Goal: Communication & Community: Answer question/provide support

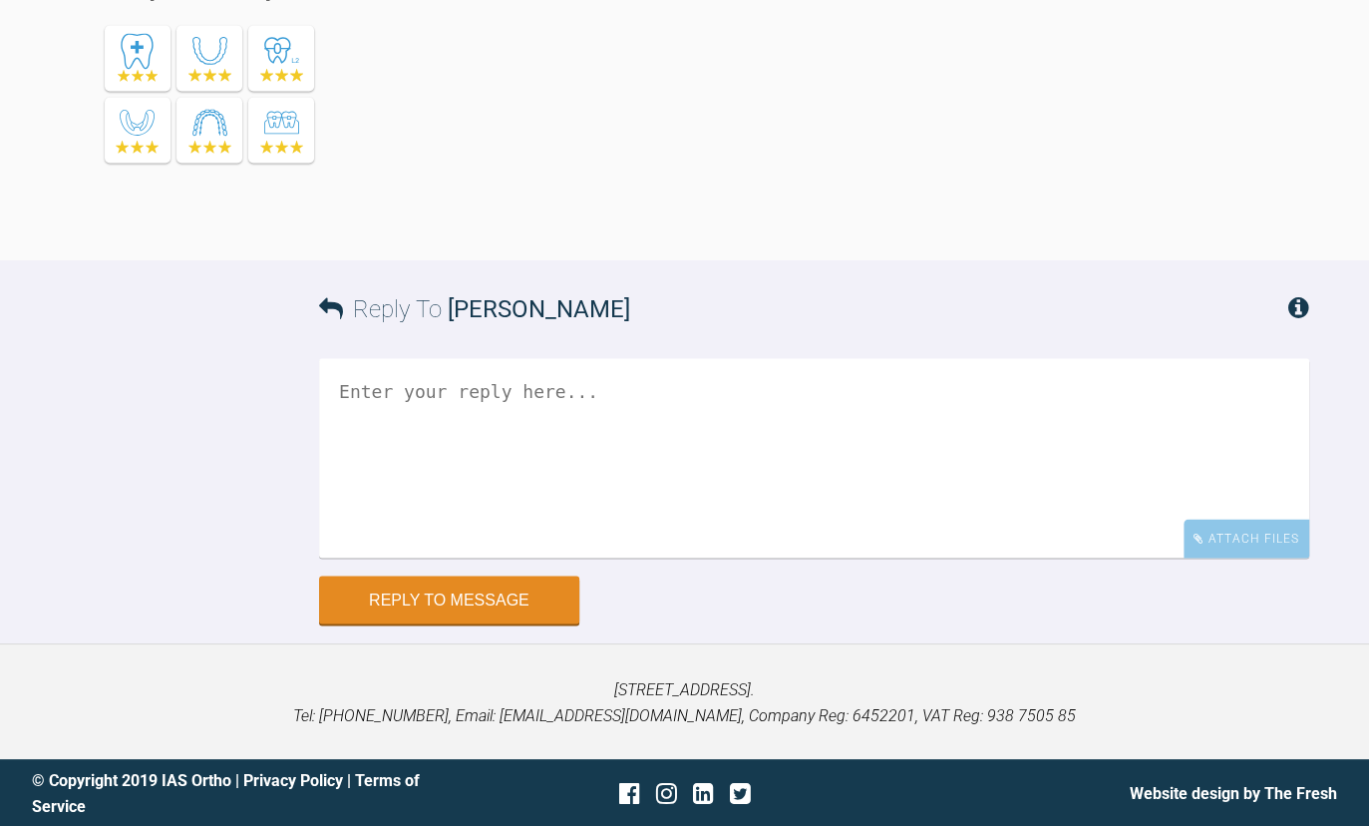
click at [630, 473] on textarea at bounding box center [814, 457] width 990 height 199
click at [998, 557] on textarea "Hi [PERSON_NAME] moved up into 1925 niti [DATE] and continuing getting C/lines …" at bounding box center [814, 457] width 990 height 199
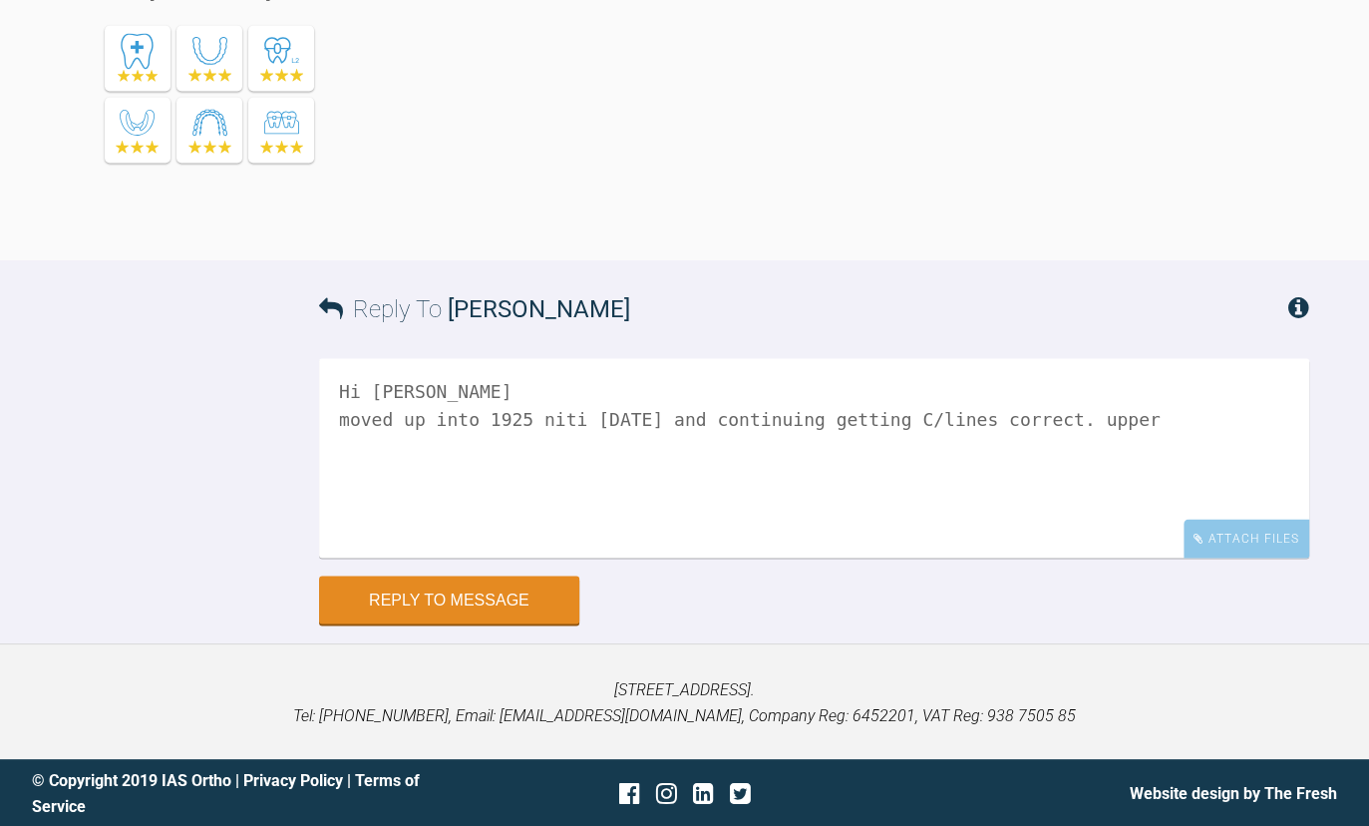
click at [1150, 557] on textarea "Hi [PERSON_NAME] moved up into 1925 niti [DATE] and continuing getting C/lines …" at bounding box center [814, 457] width 990 height 199
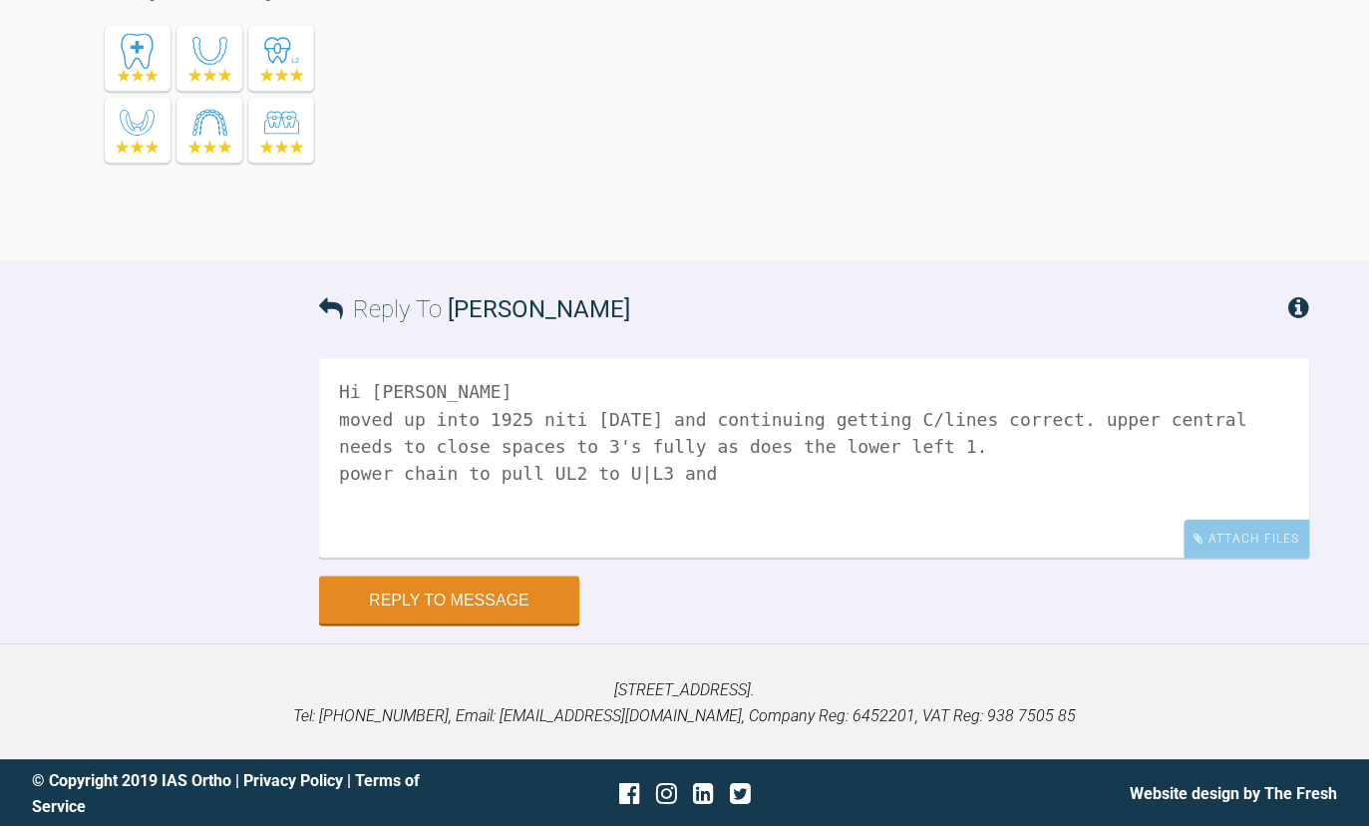
click at [617, 557] on textarea "Hi [PERSON_NAME] moved up into 1925 niti [DATE] and continuing getting C/lines …" at bounding box center [814, 457] width 990 height 199
click at [736, 557] on textarea "Hi [PERSON_NAME] moved up into 1925 niti [DATE] and continuing getting C/lines …" at bounding box center [814, 457] width 990 height 199
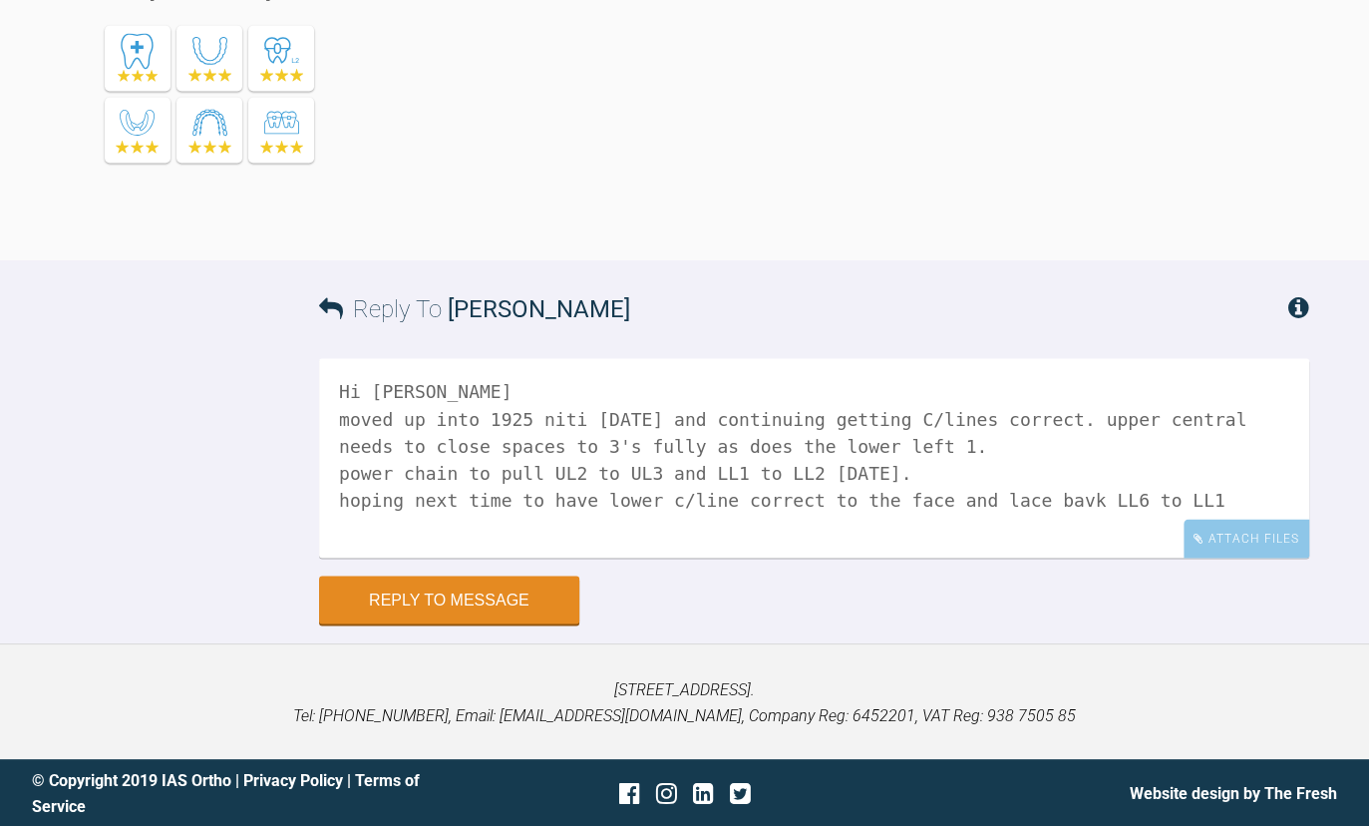
click at [1021, 557] on textarea "Hi [PERSON_NAME] moved up into 1925 niti [DATE] and continuing getting C/lines …" at bounding box center [814, 457] width 990 height 199
click at [1185, 557] on textarea "Hi [PERSON_NAME] moved up into 1925 niti [DATE] and continuing getting C/lines …" at bounding box center [814, 457] width 990 height 199
click at [1180, 623] on div "Reply To [PERSON_NAME] Hi [PERSON_NAME] moved up into 1925 niti [DATE] and cont…" at bounding box center [684, 441] width 1369 height 363
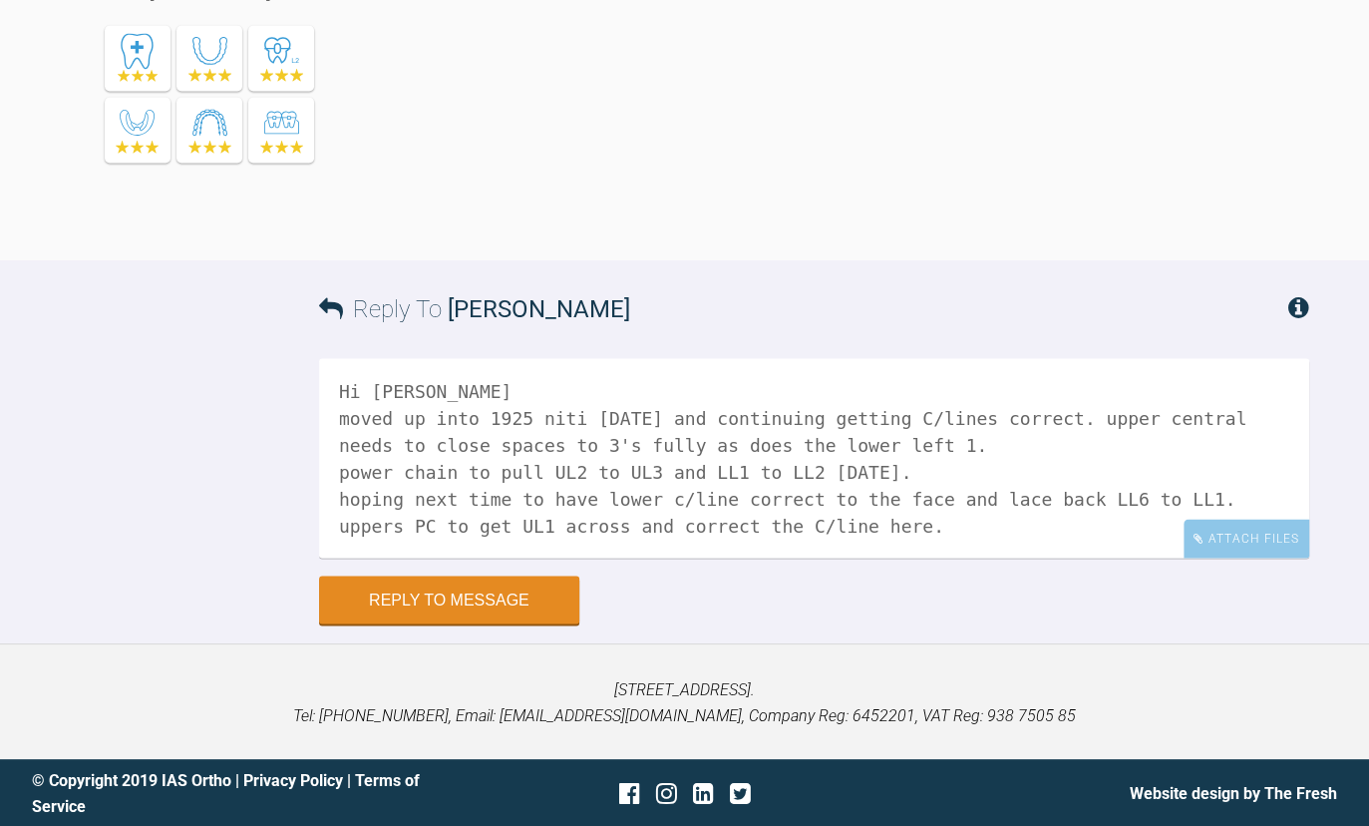
click at [885, 470] on textarea "Hi [PERSON_NAME] moved up into 1925 niti [DATE] and continuing getting C/lines …" at bounding box center [814, 457] width 990 height 199
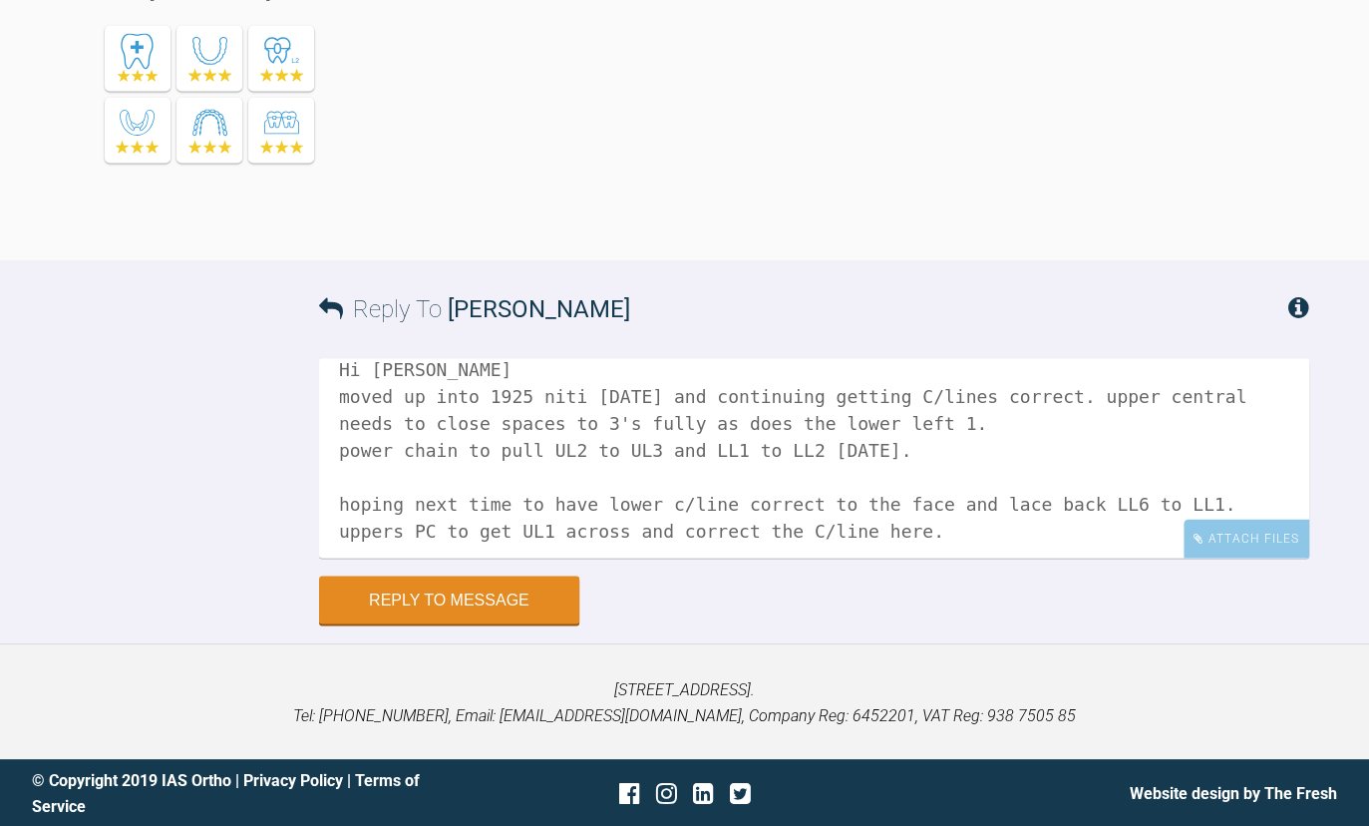
scroll to position [29, 0]
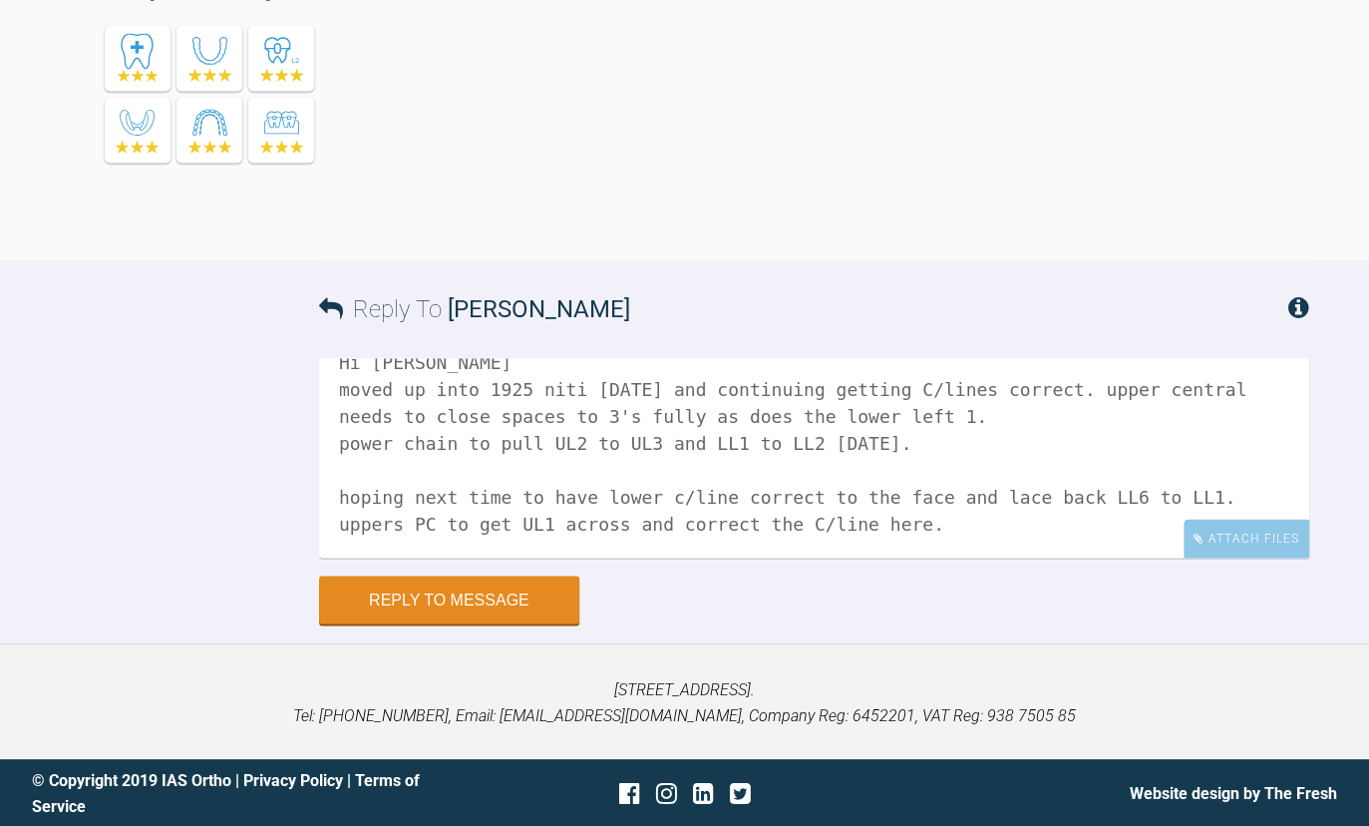
click at [911, 519] on textarea "Hi [PERSON_NAME] moved up into 1925 niti [DATE] and continuing getting C/lines …" at bounding box center [814, 457] width 990 height 199
type textarea "Hi [PERSON_NAME] moved up into 1925 niti [DATE] and continuing getting C/lines …"
click at [1283, 540] on div "Attach Files" at bounding box center [1246, 537] width 126 height 39
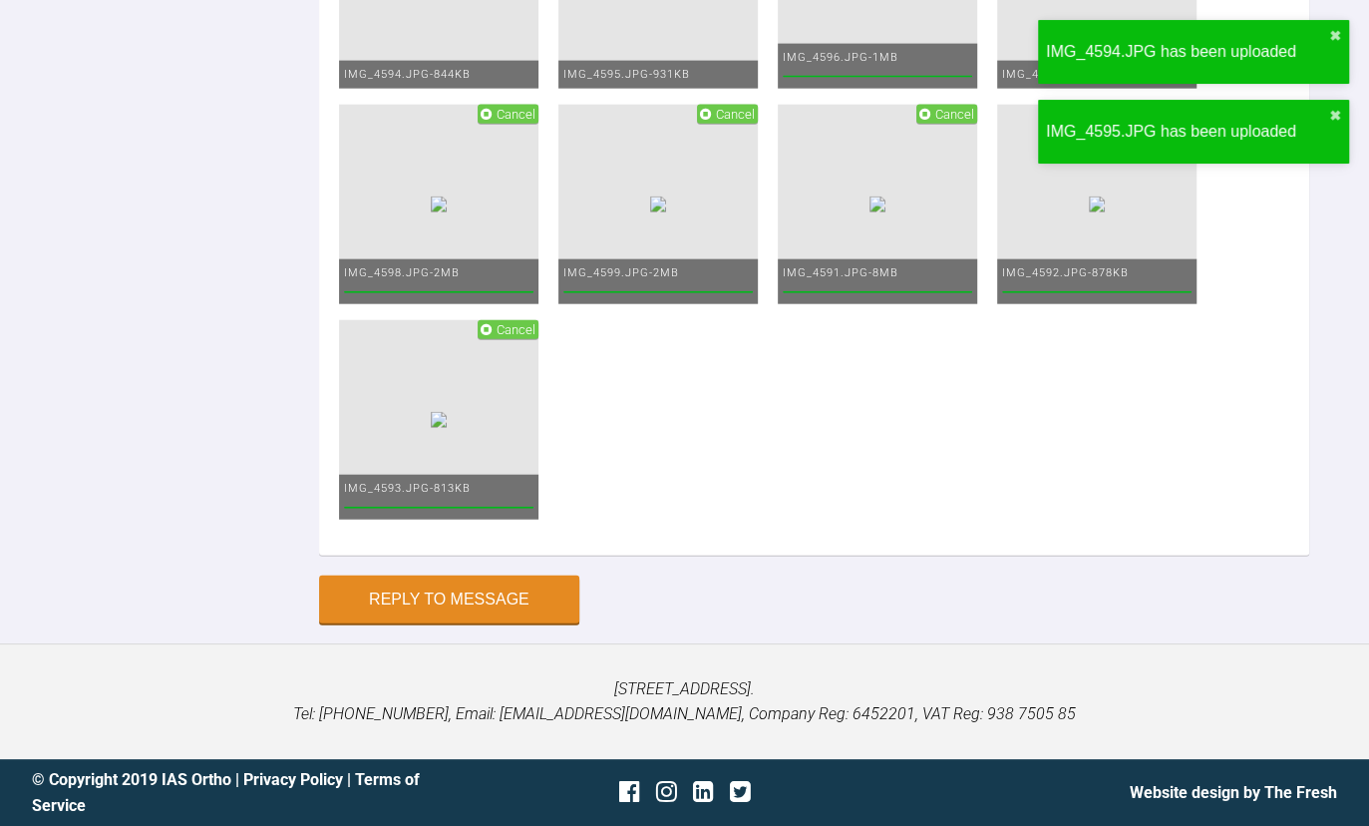
scroll to position [9499, 0]
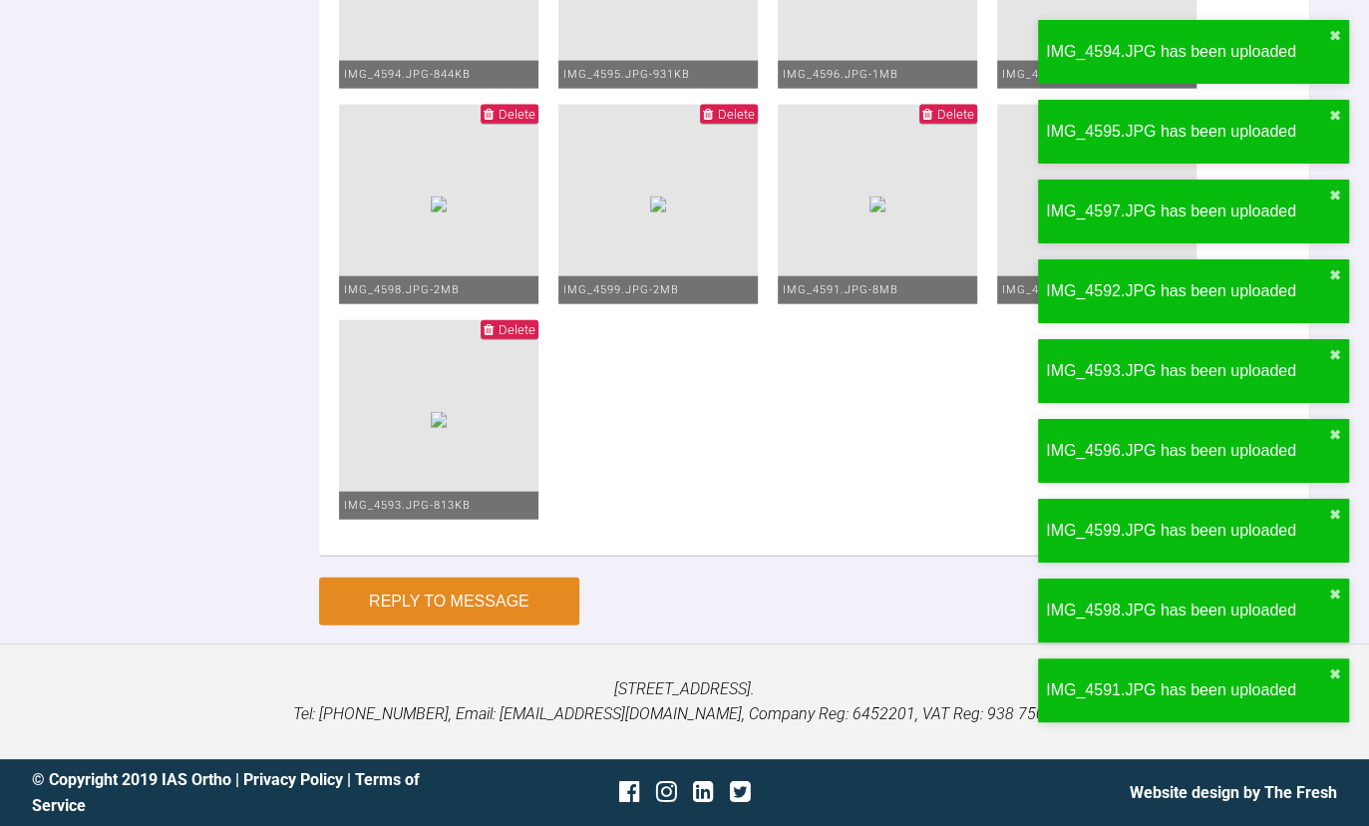
click at [485, 625] on button "Reply to Message" at bounding box center [449, 601] width 260 height 48
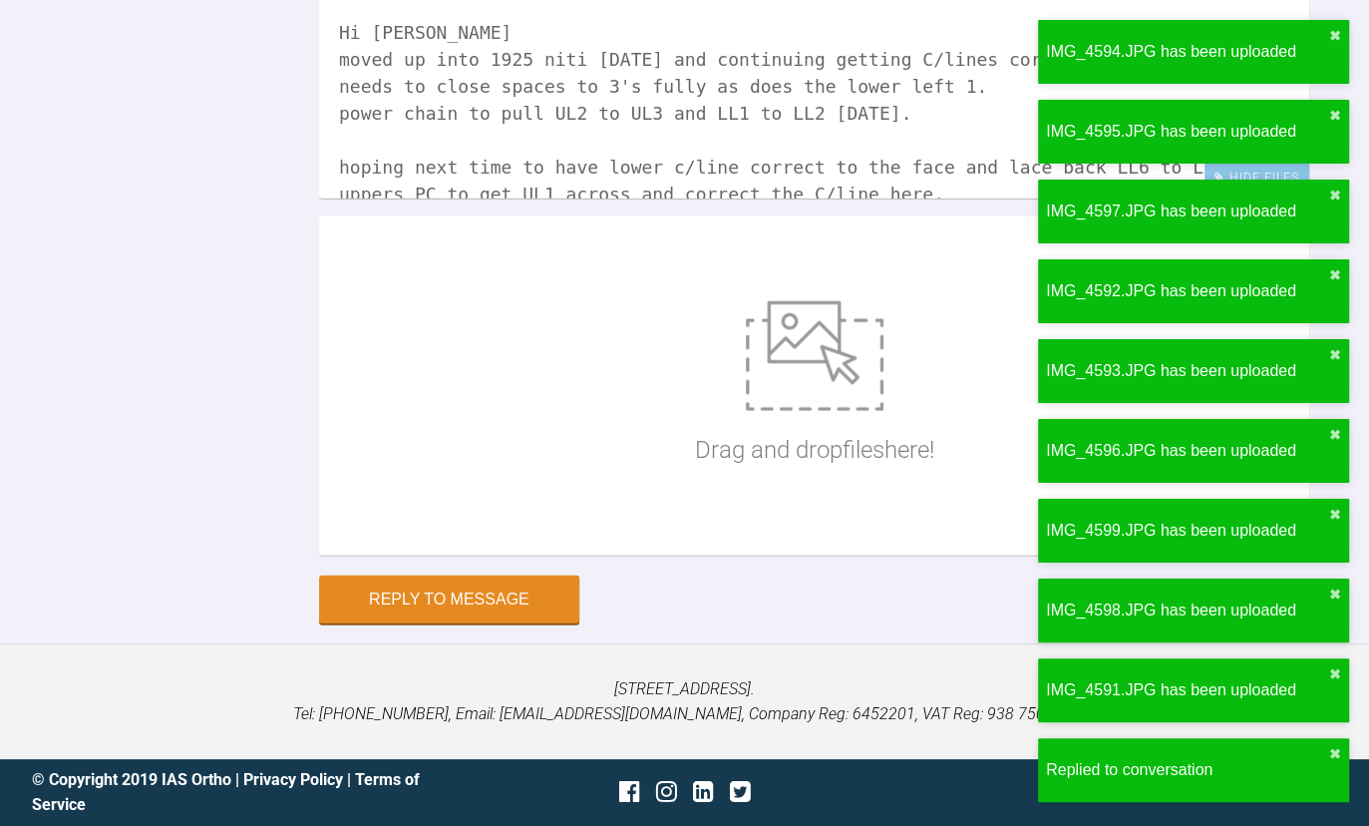
scroll to position [8436, 0]
